Goal: Information Seeking & Learning: Find specific page/section

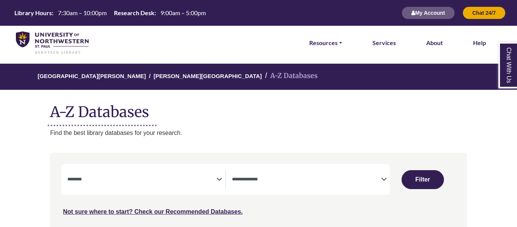
select select "Database Subject Filter"
select select "Database Types Filter"
click at [167, 185] on span "Search filters" at bounding box center [141, 179] width 149 height 19
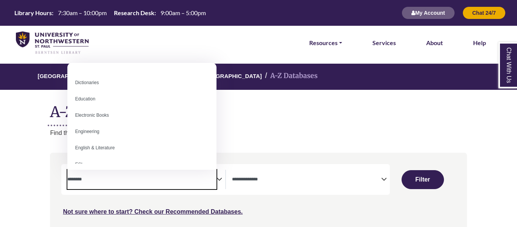
scroll to position [191, 0]
select select "*****"
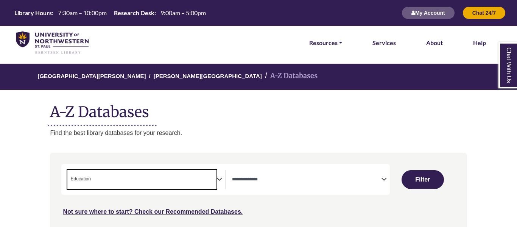
scroll to position [98, 0]
click at [167, 179] on span "× Education" at bounding box center [141, 179] width 149 height 19
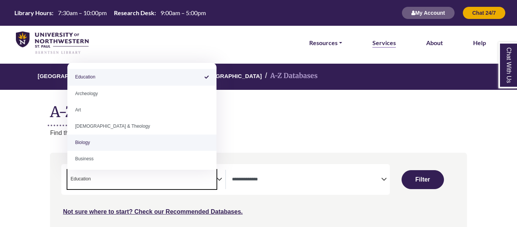
click at [384, 47] on link "Services" at bounding box center [384, 43] width 23 height 10
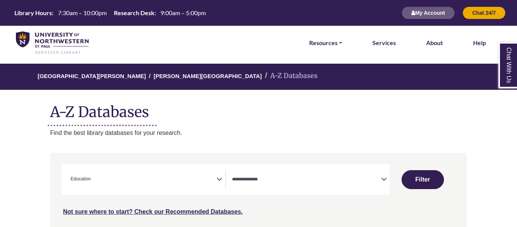
click at [237, 165] on div "**********" at bounding box center [225, 179] width 329 height 31
click at [204, 168] on div "**********" at bounding box center [225, 179] width 329 height 31
click at [212, 176] on span "× Education" at bounding box center [141, 179] width 149 height 19
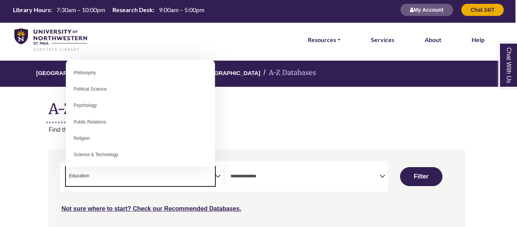
scroll to position [575, 0]
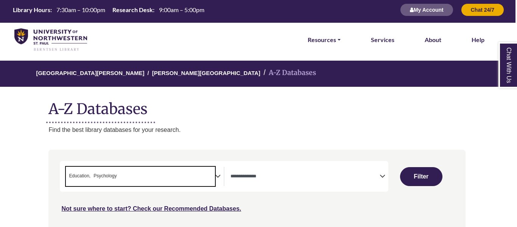
click at [158, 184] on span "× Education × Psychology" at bounding box center [140, 176] width 149 height 19
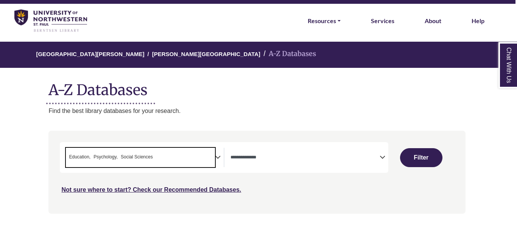
scroll to position [31, 2]
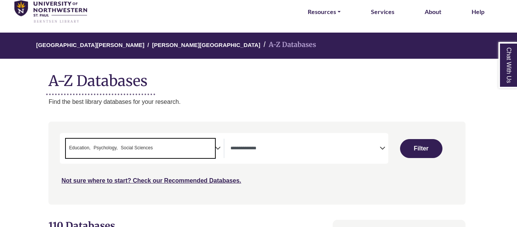
click at [345, 149] on textarea "Search" at bounding box center [305, 149] width 149 height 6
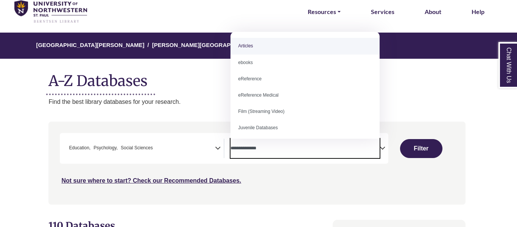
click at [316, 179] on div "Not sure where to start? Check our Recommended Databases." at bounding box center [208, 178] width 296 height 16
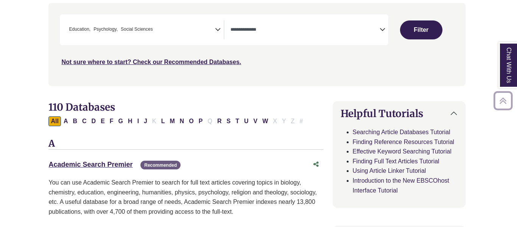
scroll to position [150, 0]
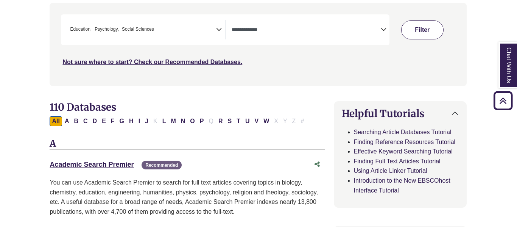
click at [433, 28] on button "Filter" at bounding box center [422, 29] width 42 height 19
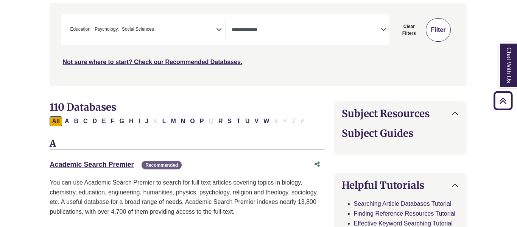
select select "Database Types Filter"
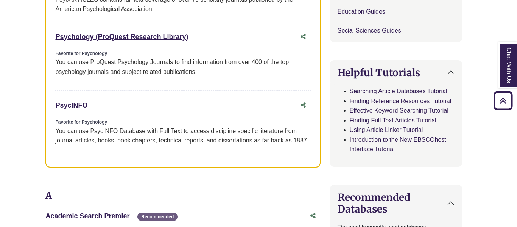
scroll to position [415, 4]
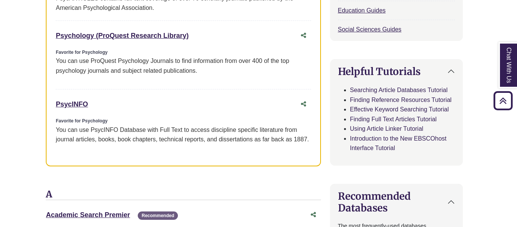
drag, startPoint x: 92, startPoint y: 105, endPoint x: 50, endPoint y: 110, distance: 41.9
click at [50, 110] on div "Favorites Education (ProQuest Research Library) This link opens in a new window…" at bounding box center [183, 21] width 275 height 290
copy link "PsycINFO"
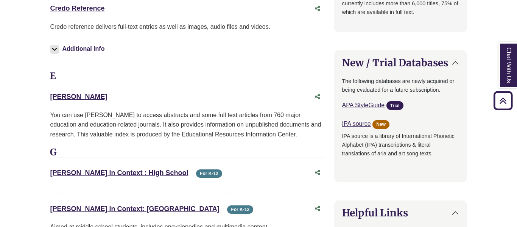
scroll to position [801, 0]
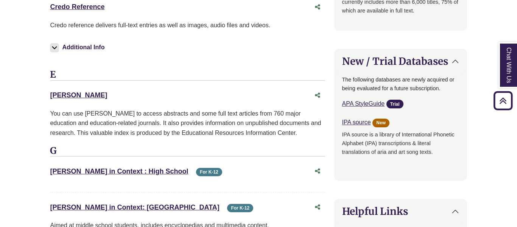
drag, startPoint x: 41, startPoint y: 94, endPoint x: 69, endPoint y: 92, distance: 27.7
click at [69, 92] on div "**********" at bounding box center [259, 171] width 440 height 1655
copy link "ERIC"
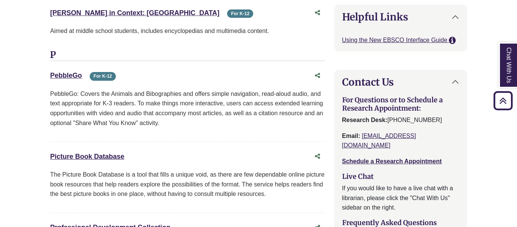
scroll to position [1241, 0]
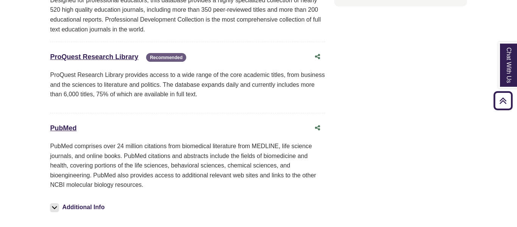
drag, startPoint x: 97, startPoint y: 127, endPoint x: 44, endPoint y: 122, distance: 53.6
copy link "PubMed"
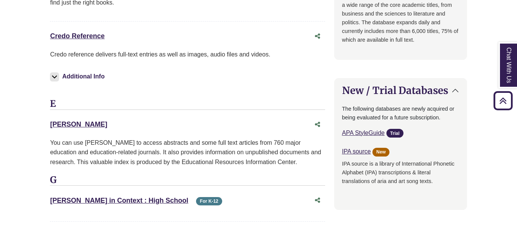
scroll to position [780, 0]
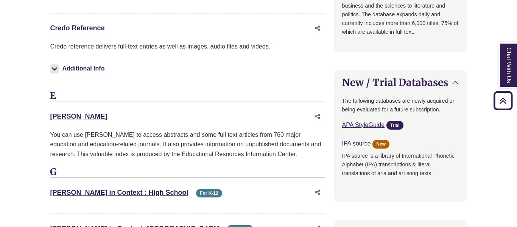
drag, startPoint x: 82, startPoint y: 114, endPoint x: 23, endPoint y: 104, distance: 59.6
click at [23, 104] on body "Skip to Main Content Library Hours: 7:30am – 10:00pm Research Desk: 9:00am – 5:…" at bounding box center [258, 231] width 517 height 2022
copy link "ERIC"
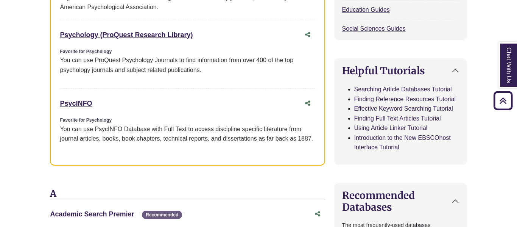
scroll to position [405, 0]
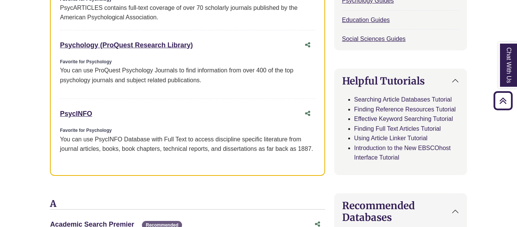
drag, startPoint x: 114, startPoint y: 108, endPoint x: 34, endPoint y: 111, distance: 80.3
copy link "PsycINFO"
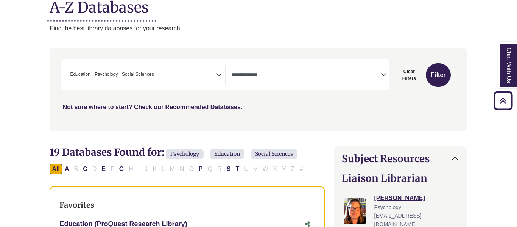
scroll to position [103, 0]
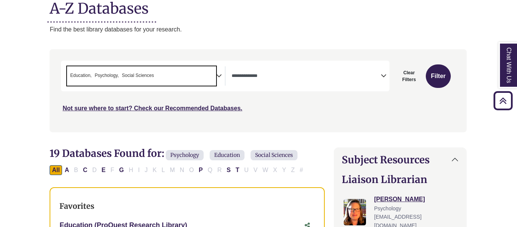
drag, startPoint x: 74, startPoint y: 69, endPoint x: 140, endPoint y: 66, distance: 66.7
click at [140, 66] on span "× Education × Psychology × Social Sciences" at bounding box center [141, 75] width 149 height 19
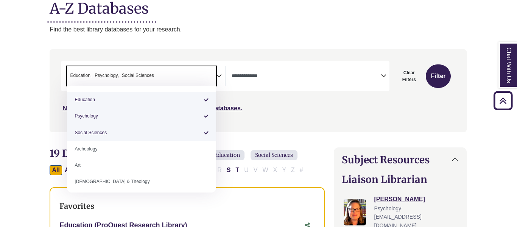
click at [145, 81] on span "× Education × Psychology × Social Sciences" at bounding box center [141, 75] width 149 height 19
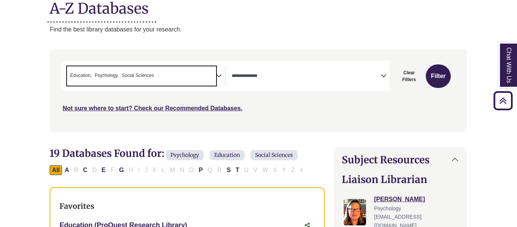
drag, startPoint x: 167, startPoint y: 73, endPoint x: 79, endPoint y: 73, distance: 88.2
click at [79, 73] on span "× Education × Psychology × Social Sciences" at bounding box center [141, 75] width 149 height 19
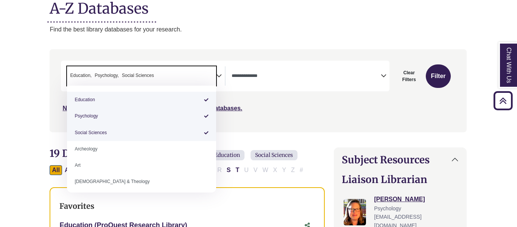
click at [79, 73] on span "Education" at bounding box center [81, 75] width 22 height 7
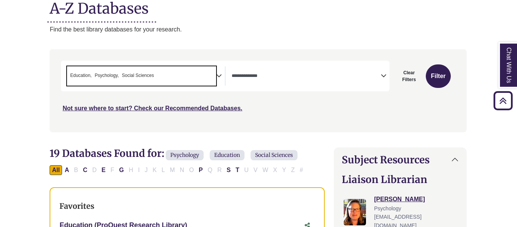
click at [79, 73] on span "Education" at bounding box center [81, 75] width 22 height 7
